Goal: Task Accomplishment & Management: Complete application form

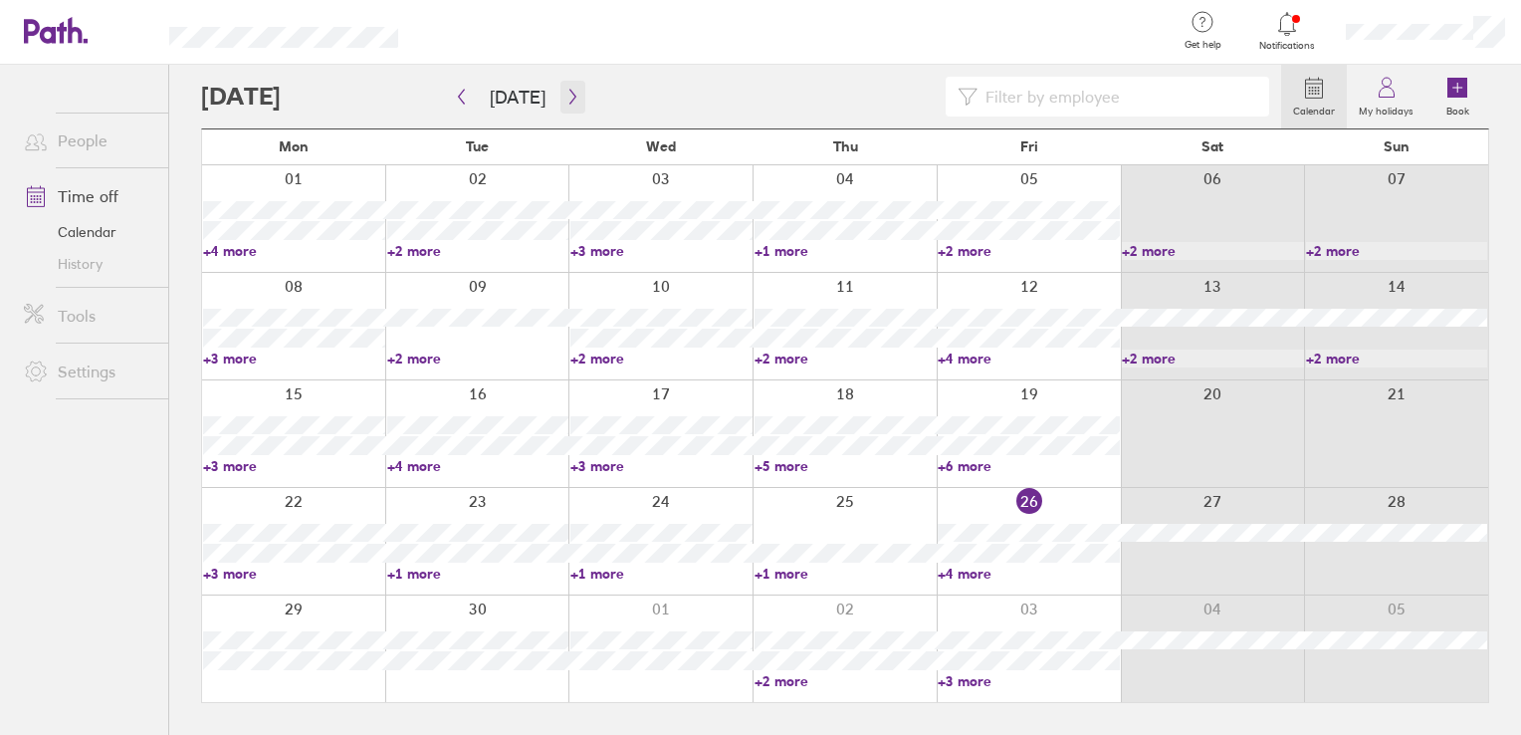
click at [560, 88] on button "button" at bounding box center [572, 97] width 25 height 33
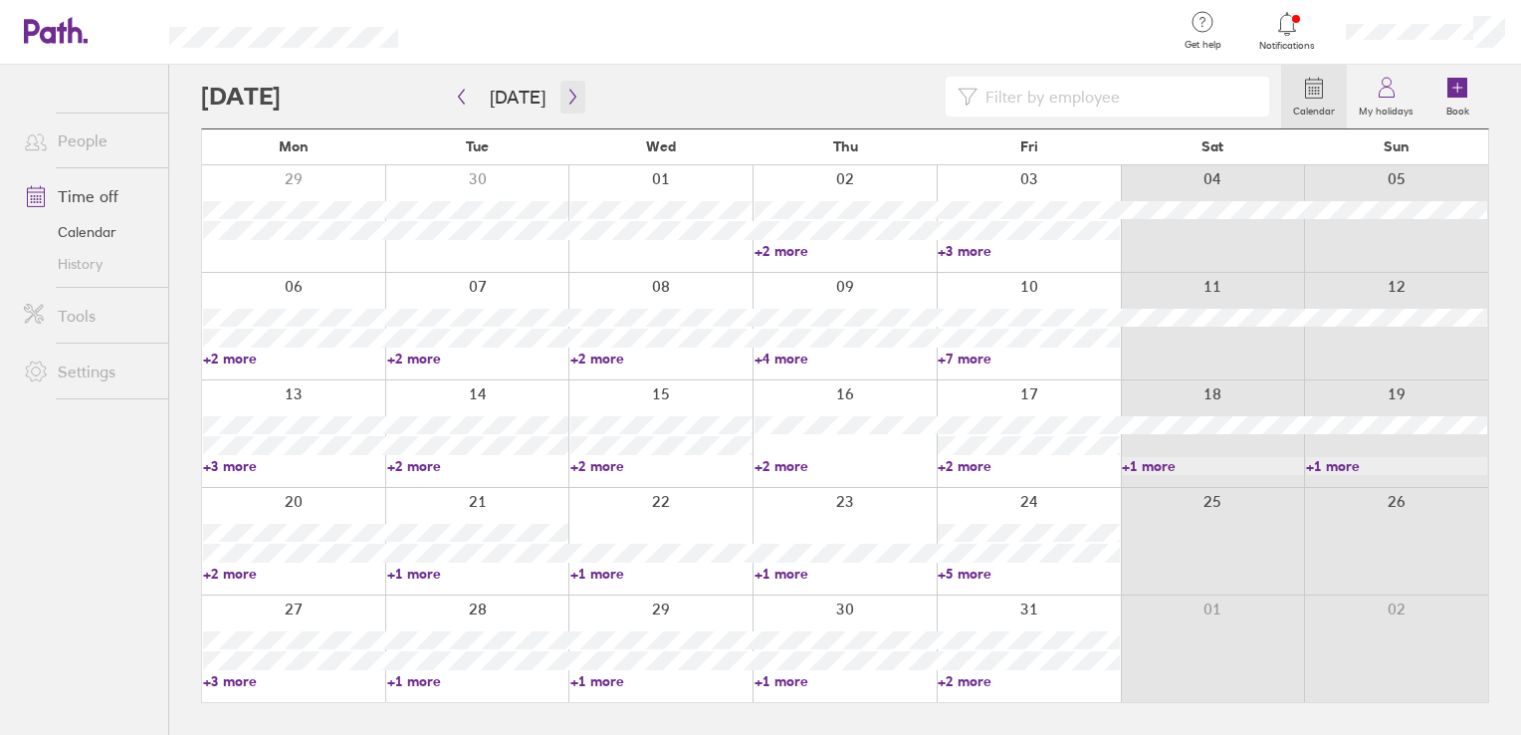
click at [560, 87] on button "button" at bounding box center [572, 97] width 25 height 33
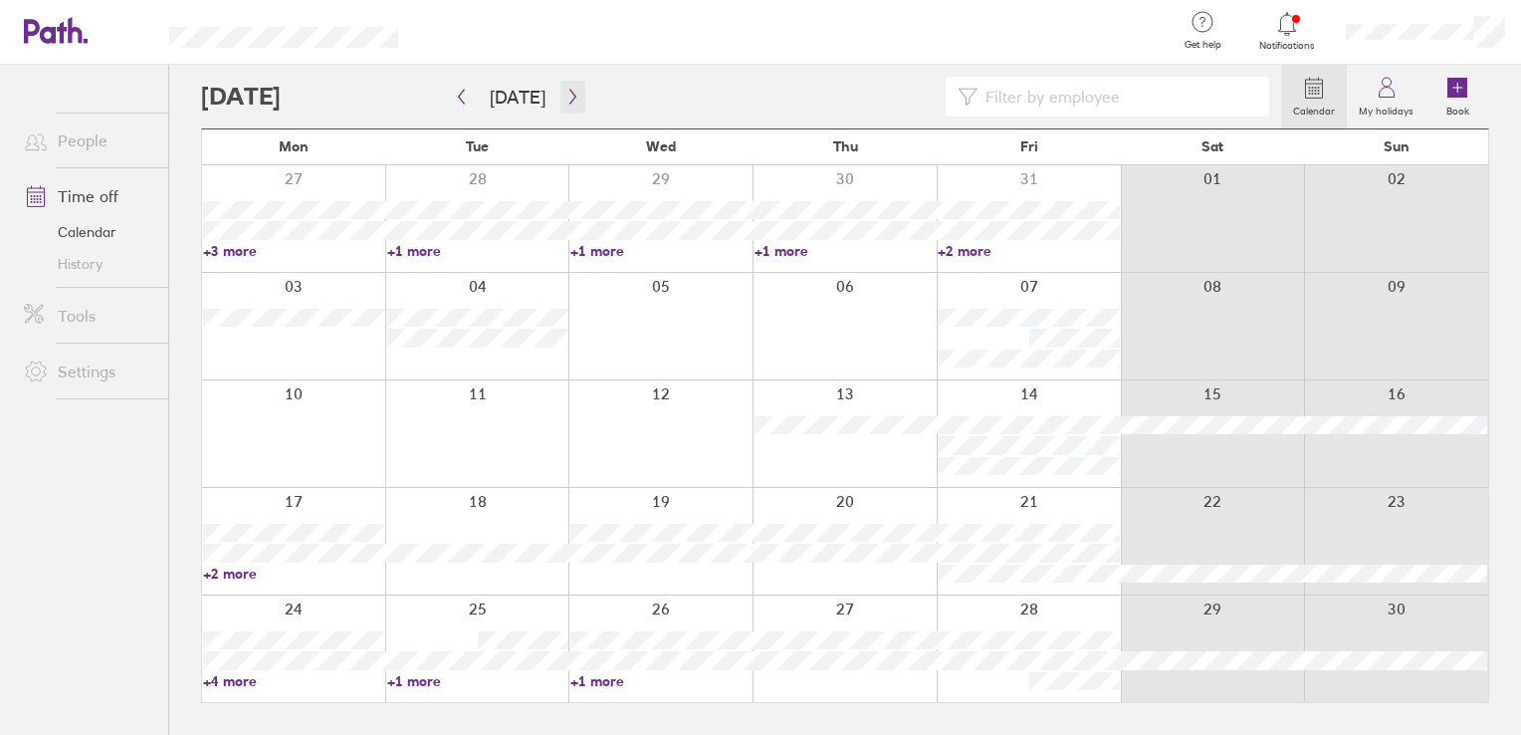
click at [569, 102] on icon "button" at bounding box center [572, 97] width 15 height 16
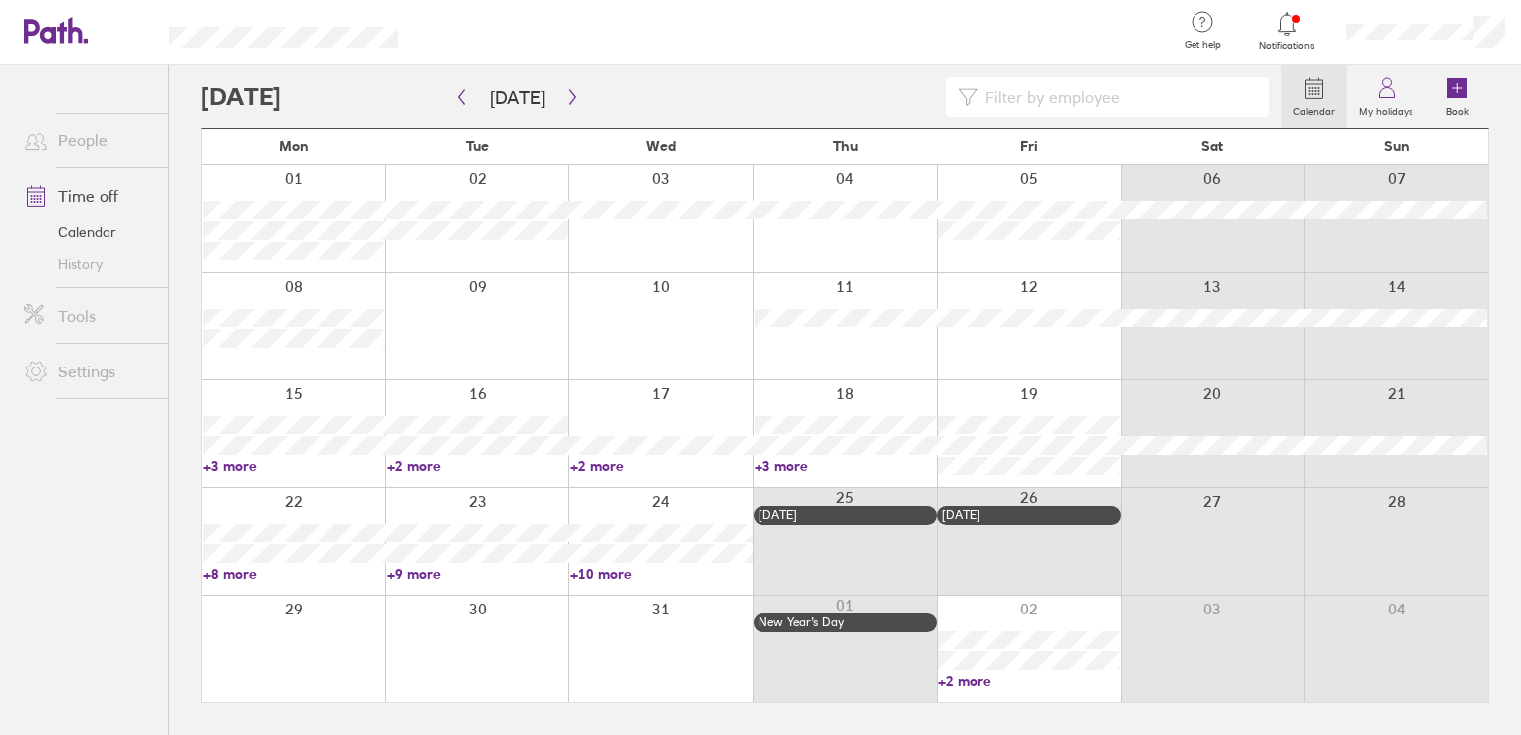
click at [1103, 397] on div at bounding box center [1029, 433] width 184 height 107
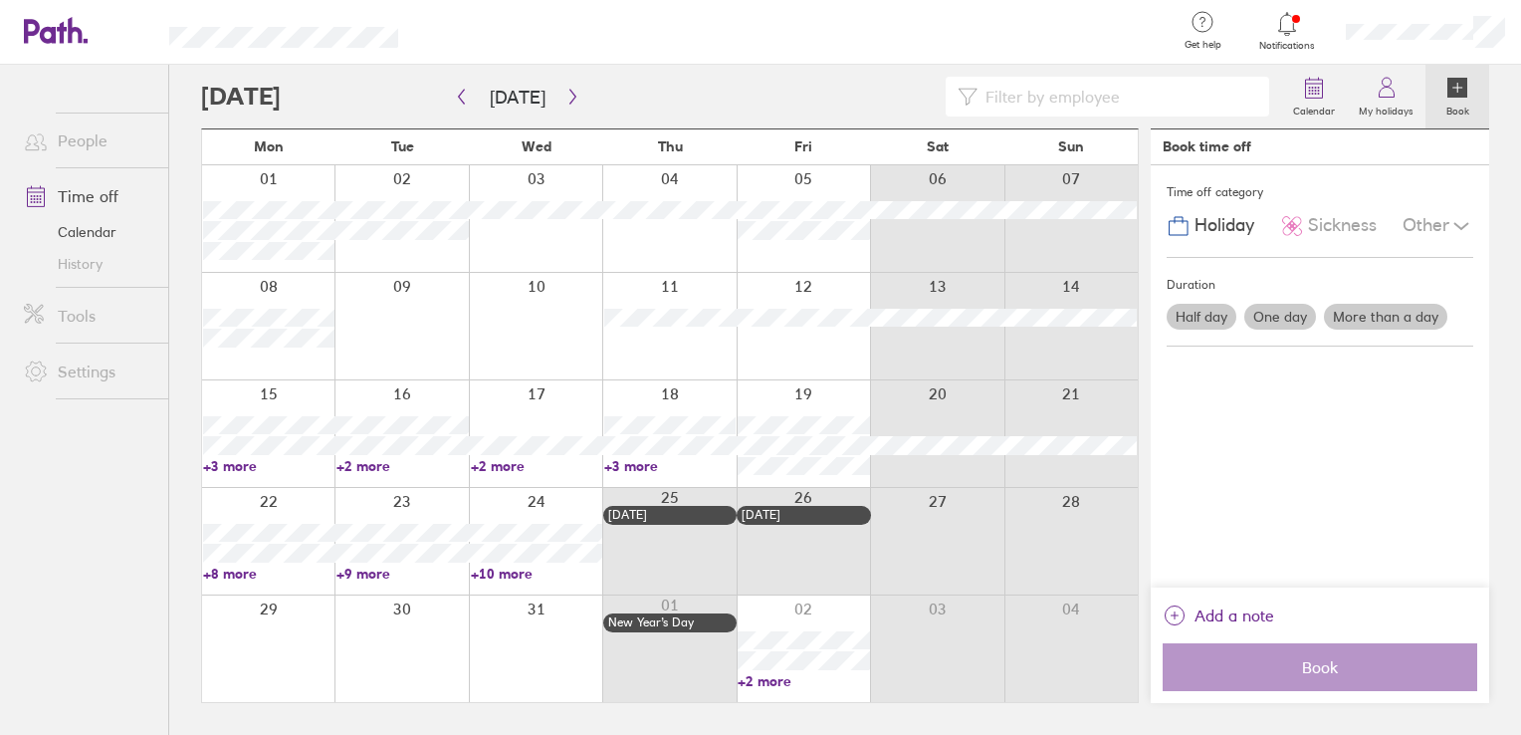
click at [1275, 312] on label "One day" at bounding box center [1280, 317] width 72 height 26
click at [0, 0] on input "One day" at bounding box center [0, 0] width 0 height 0
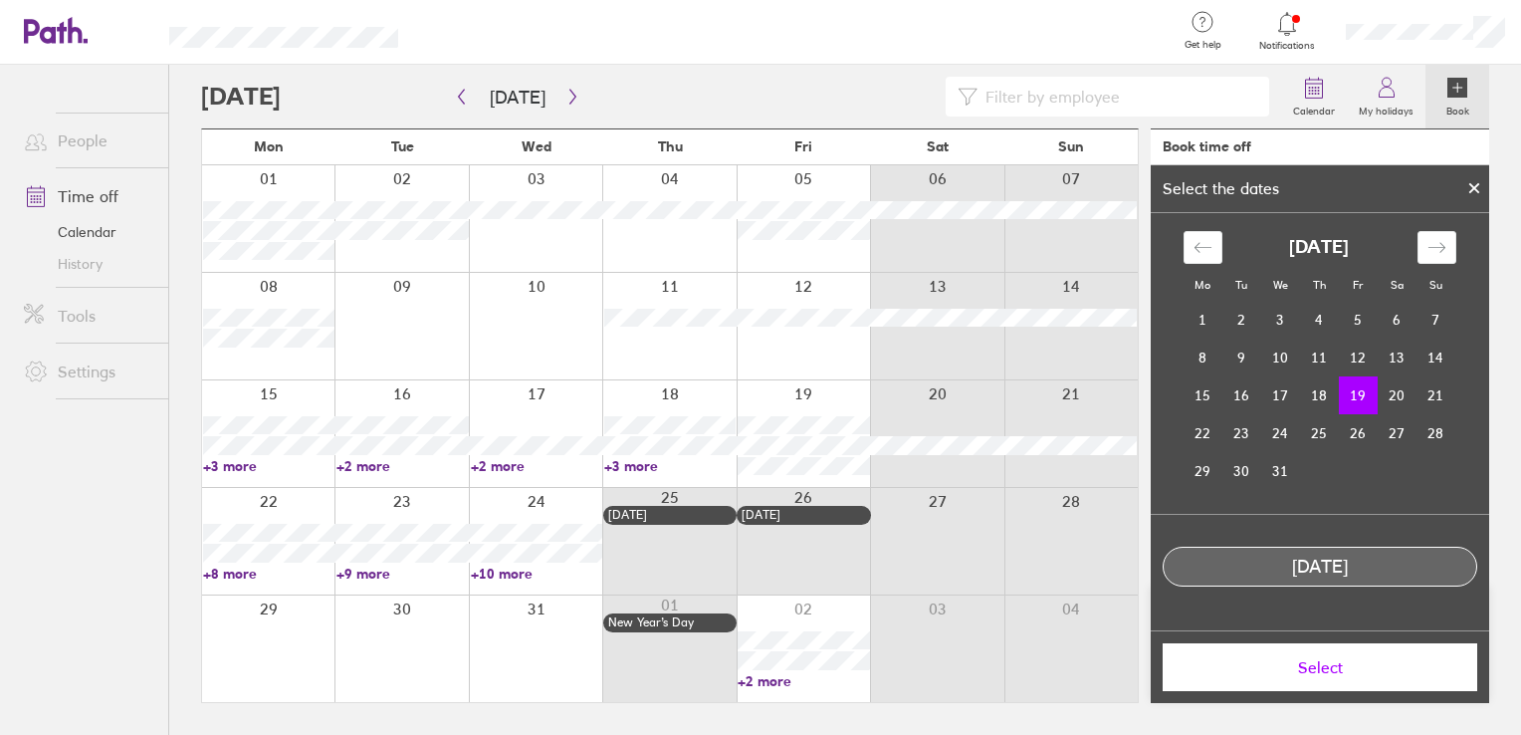
click at [1306, 670] on span "Select" at bounding box center [1320, 667] width 287 height 18
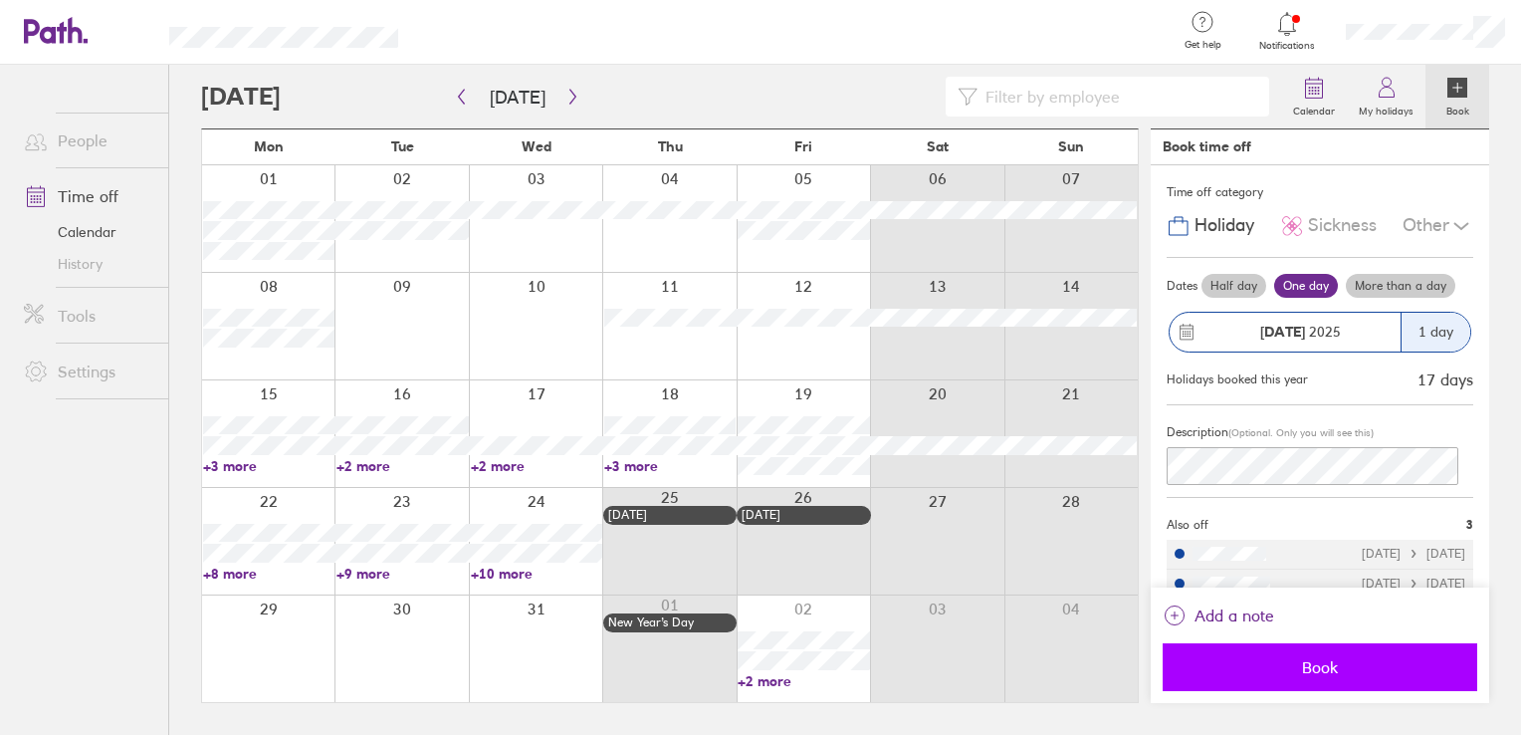
click at [1307, 655] on button "Book" at bounding box center [1320, 667] width 315 height 48
